Goal: Find specific page/section: Find specific page/section

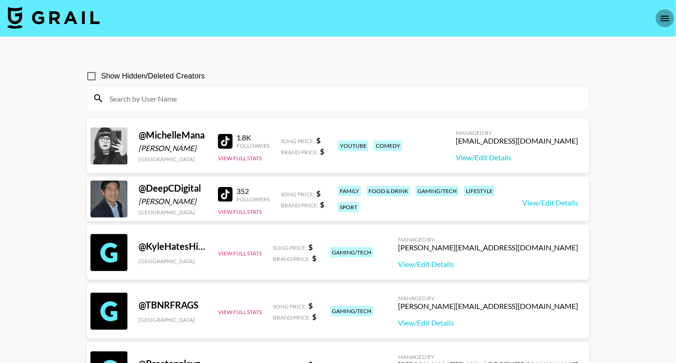
click at [670, 19] on icon "open drawer" at bounding box center [664, 18] width 11 height 11
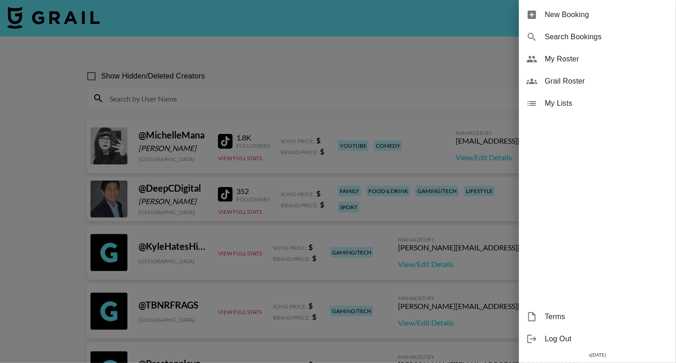
click at [594, 67] on div "My Roster" at bounding box center [597, 59] width 157 height 22
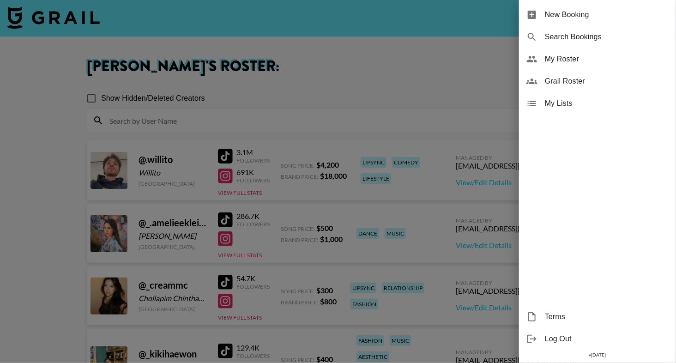
click at [479, 62] on div at bounding box center [338, 181] width 676 height 363
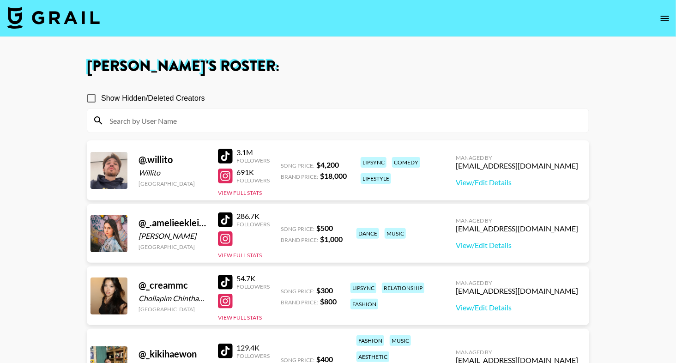
click at [476, 111] on div at bounding box center [337, 120] width 501 height 24
click at [479, 115] on input at bounding box center [343, 120] width 479 height 15
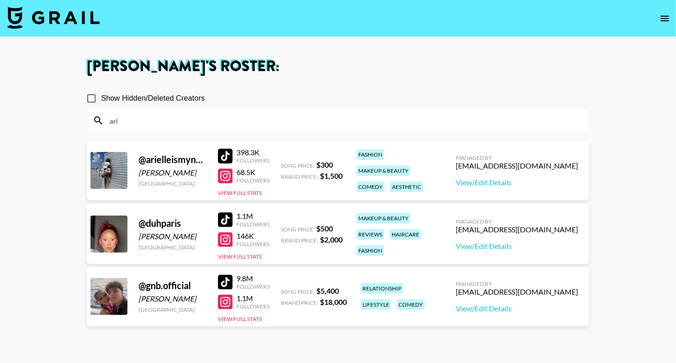
type input "ari"
click at [493, 86] on section "Show Hidden/Deleted Creators ari" at bounding box center [338, 107] width 502 height 52
click at [223, 152] on div at bounding box center [225, 156] width 15 height 15
